Goal: Task Accomplishment & Management: Manage account settings

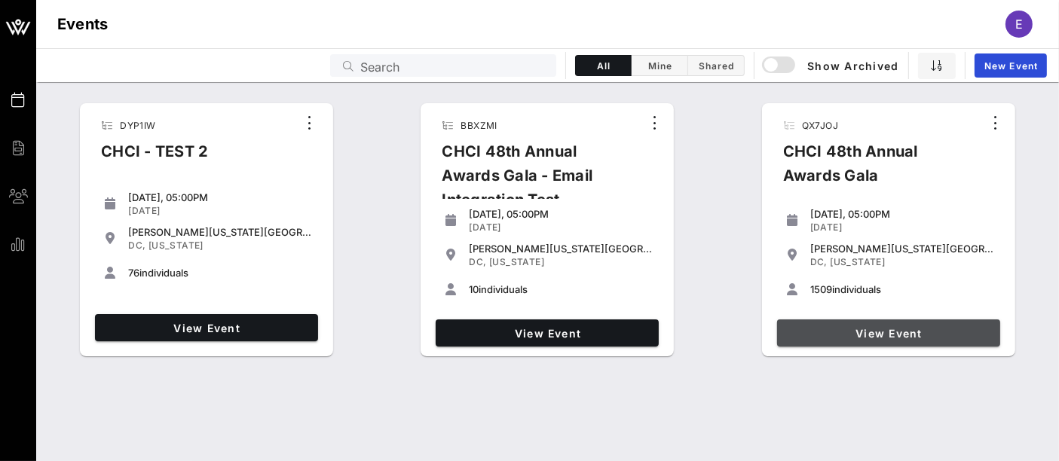
click at [879, 338] on span "View Event" at bounding box center [888, 333] width 211 height 13
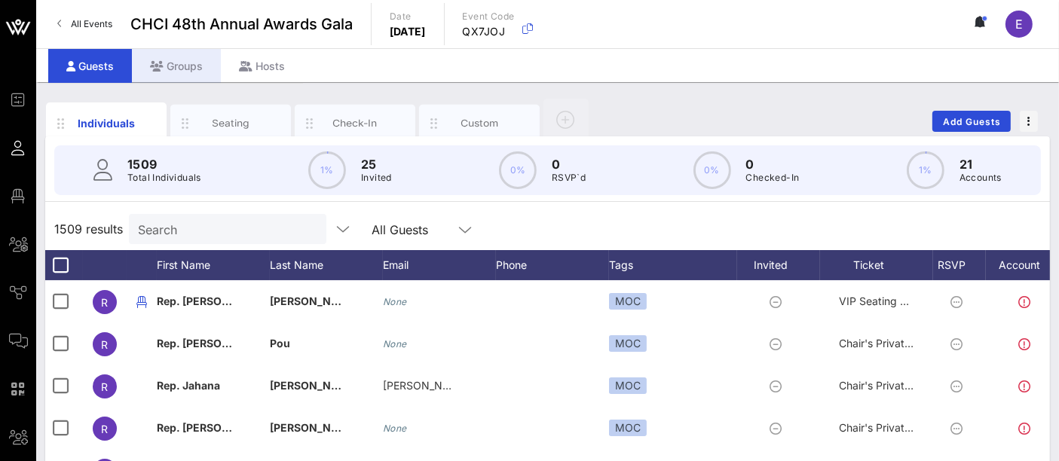
click at [185, 74] on div "Groups" at bounding box center [176, 66] width 89 height 34
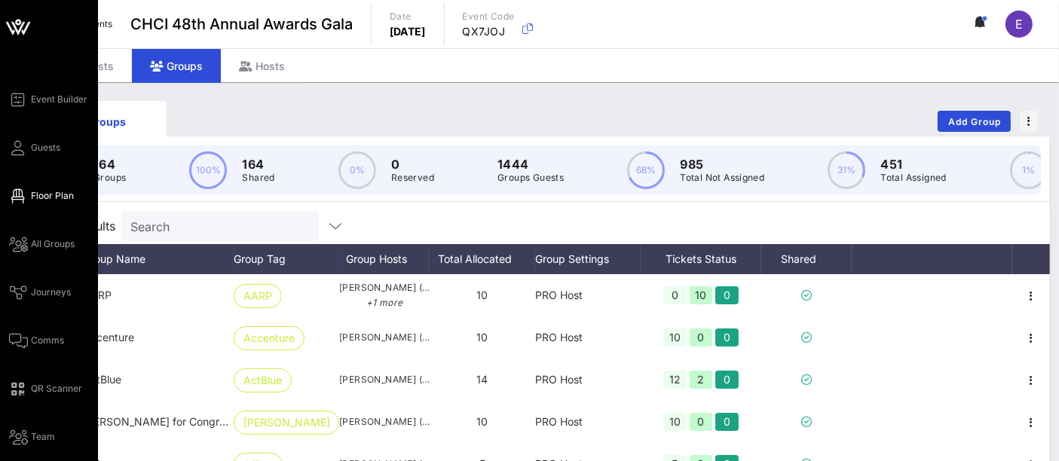
click at [52, 199] on span "Floor Plan" at bounding box center [52, 196] width 43 height 14
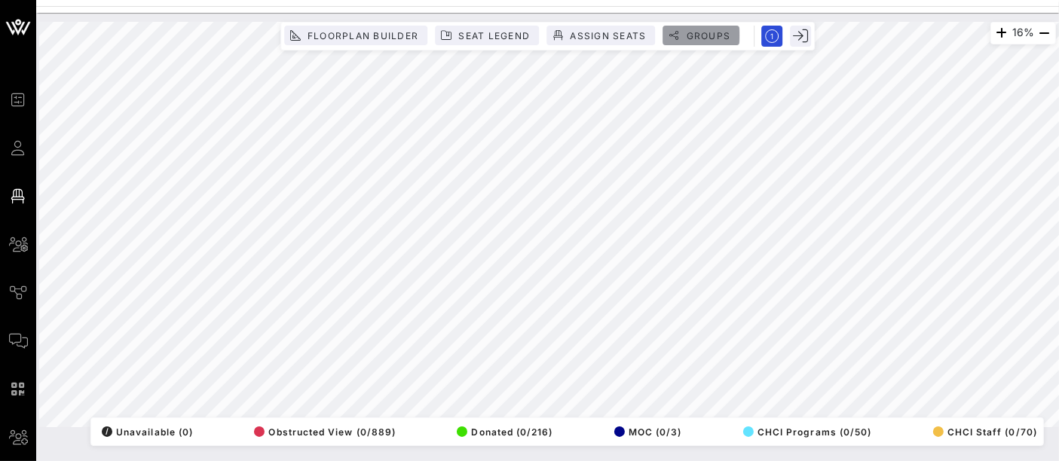
click at [702, 36] on span "Groups" at bounding box center [707, 35] width 45 height 11
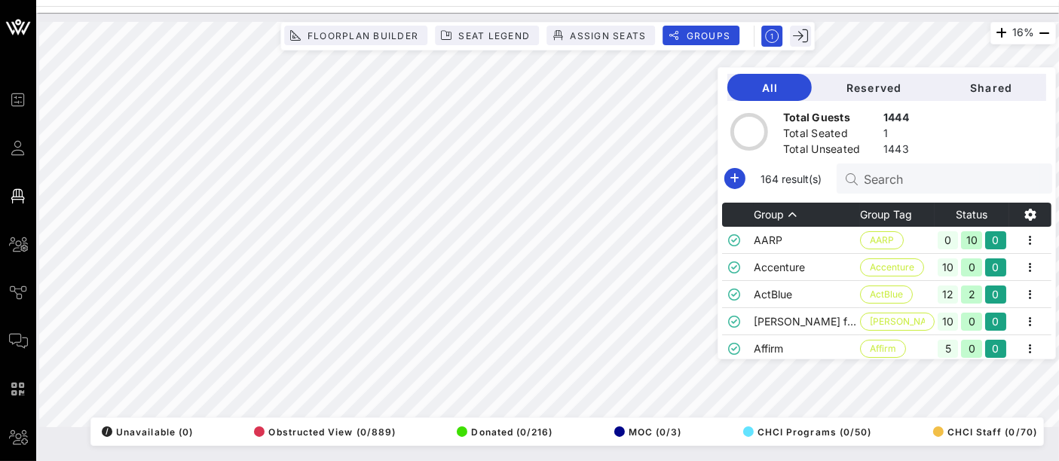
click at [895, 180] on input "Search" at bounding box center [952, 179] width 176 height 20
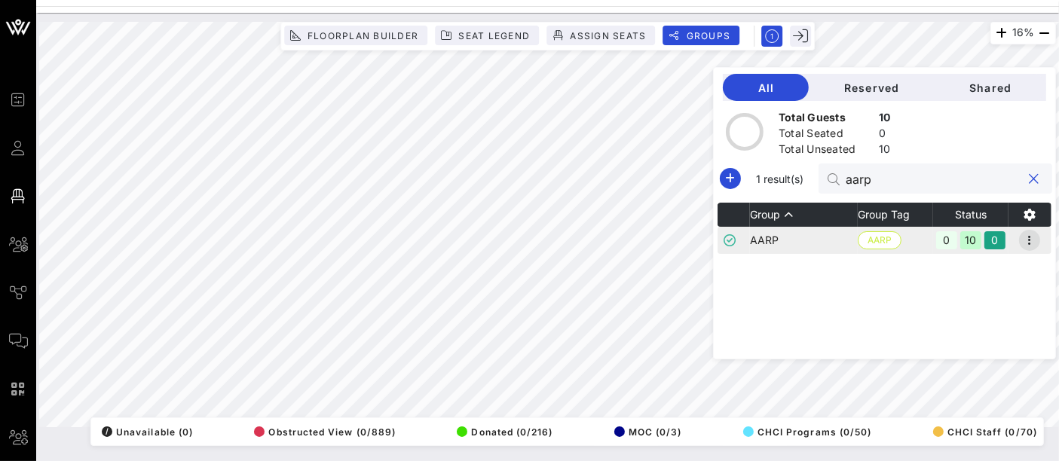
type input "aarp"
click at [1035, 242] on icon "button" at bounding box center [1029, 240] width 18 height 18
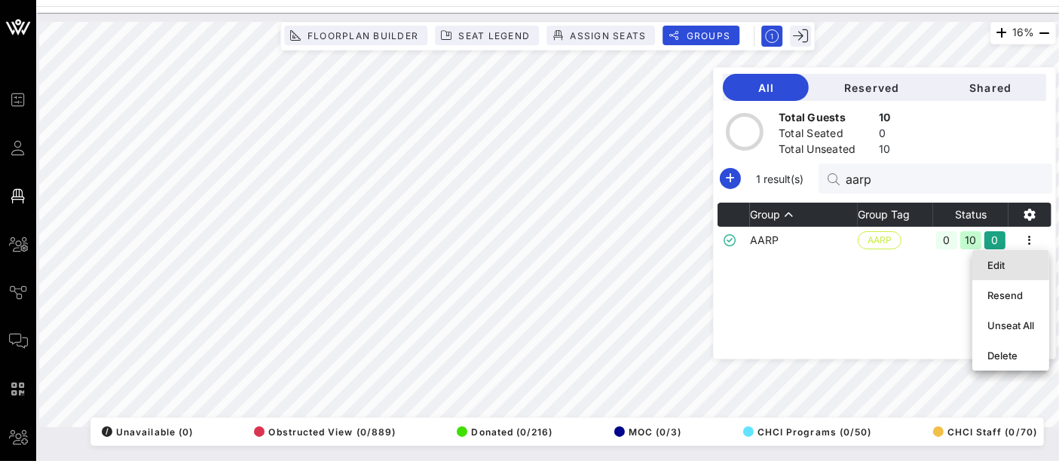
click at [1014, 260] on div "Edit" at bounding box center [1010, 265] width 47 height 12
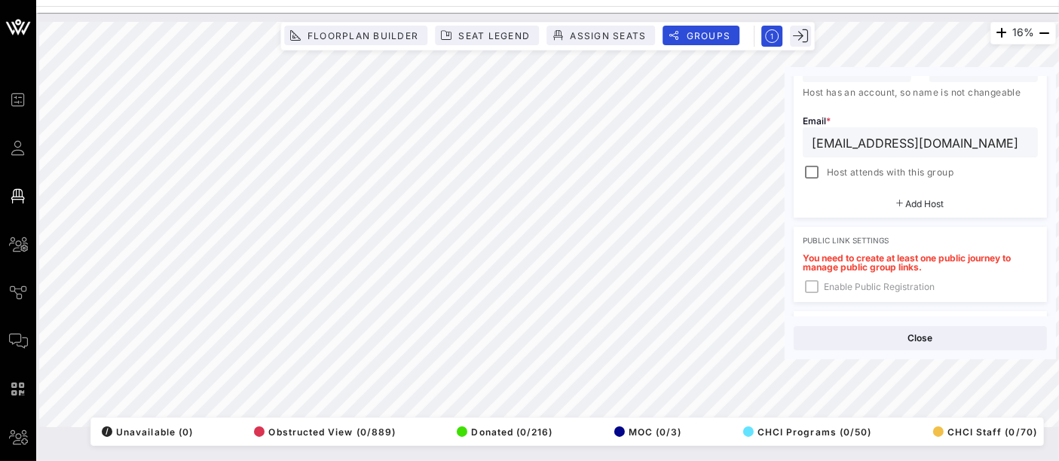
scroll to position [441, 0]
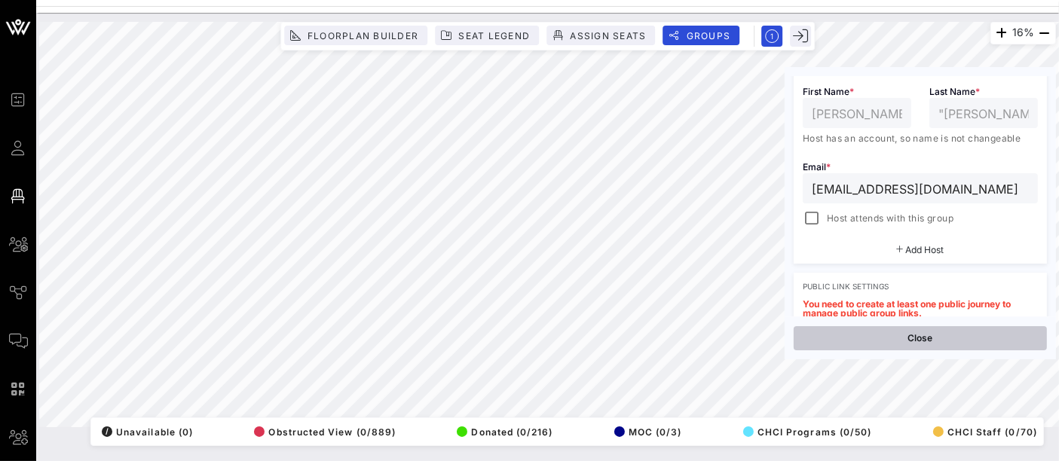
click at [919, 335] on button "Close" at bounding box center [920, 338] width 253 height 24
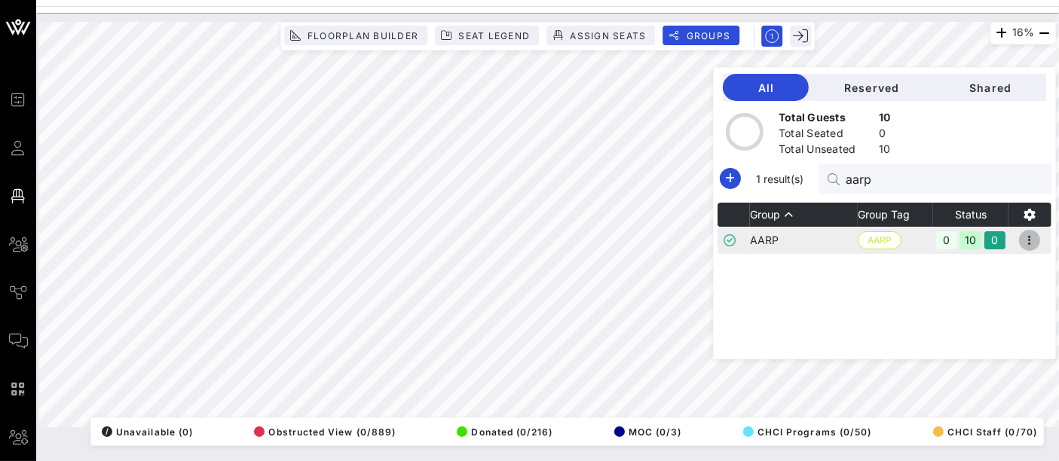
click at [1031, 243] on icon "button" at bounding box center [1029, 240] width 18 height 18
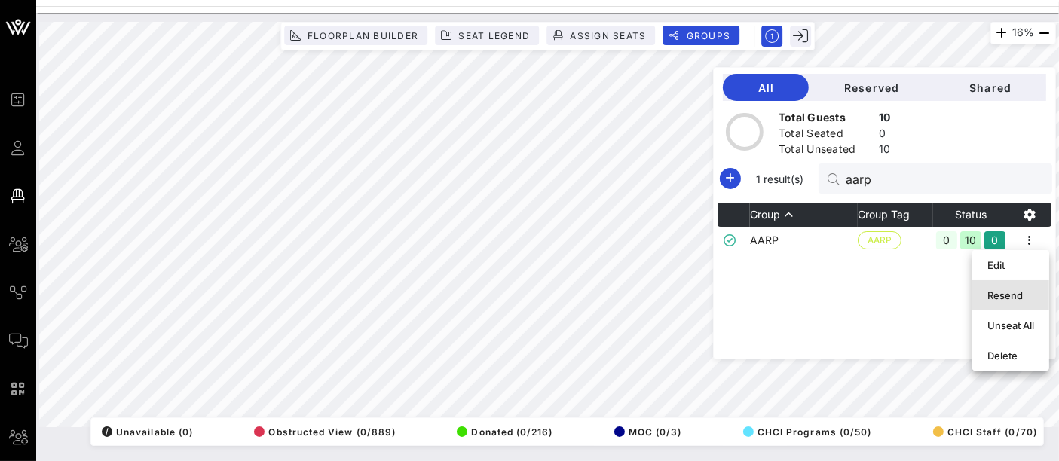
click at [1015, 292] on div "Resend" at bounding box center [1010, 295] width 47 height 12
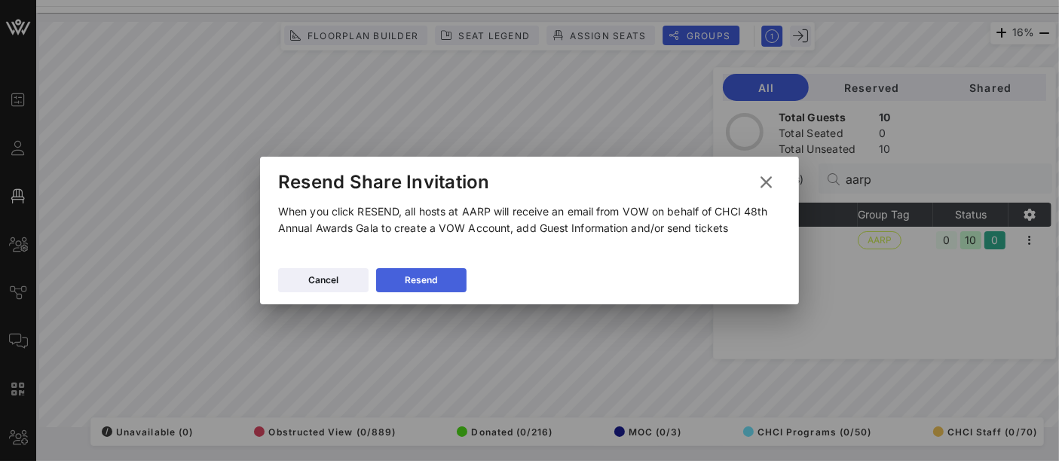
click at [422, 277] on icon at bounding box center [421, 280] width 11 height 9
